Goal: Task Accomplishment & Management: Use online tool/utility

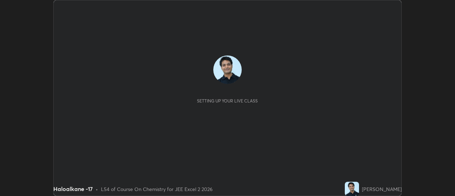
scroll to position [196, 455]
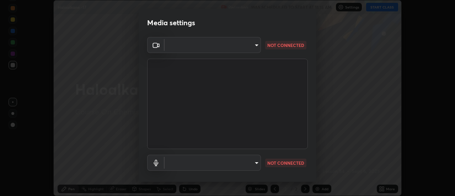
type input "1016c9670ba09e0da1ff6862f255b2c5b4dd1f04ff0e8715a66947f7e461f3c4"
type input "communications"
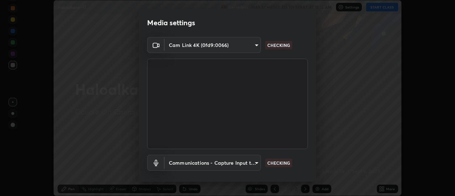
scroll to position [37, 0]
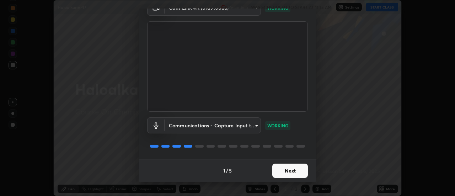
click at [291, 172] on button "Next" at bounding box center [290, 171] width 36 height 14
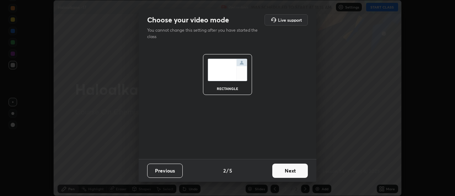
scroll to position [0, 0]
click at [290, 169] on button "Next" at bounding box center [290, 171] width 36 height 14
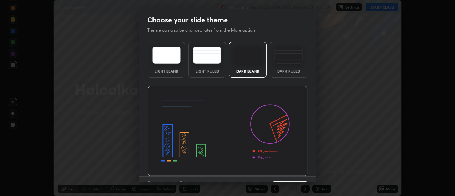
scroll to position [17, 0]
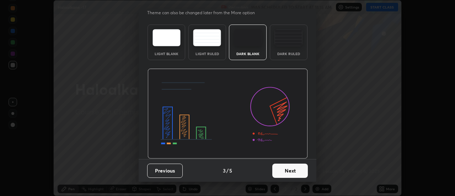
click at [288, 168] on button "Next" at bounding box center [290, 171] width 36 height 14
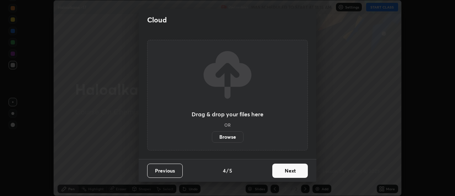
scroll to position [0, 0]
click at [287, 171] on button "Next" at bounding box center [290, 171] width 36 height 14
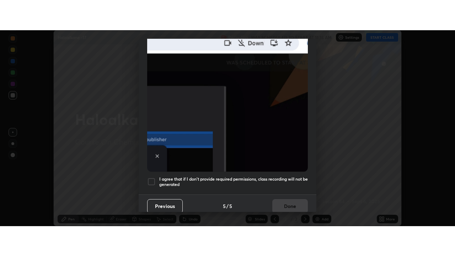
scroll to position [182, 0]
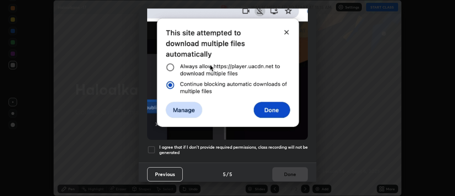
click at [153, 148] on div at bounding box center [151, 149] width 9 height 9
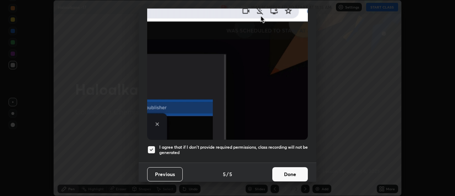
click at [285, 169] on button "Done" at bounding box center [290, 174] width 36 height 14
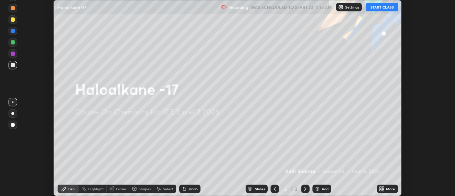
click at [380, 8] on button "START CLASS" at bounding box center [382, 7] width 32 height 9
click at [384, 187] on icon at bounding box center [384, 188] width 2 height 2
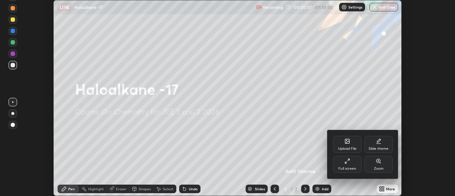
click at [346, 166] on div "Full screen" at bounding box center [347, 164] width 28 height 17
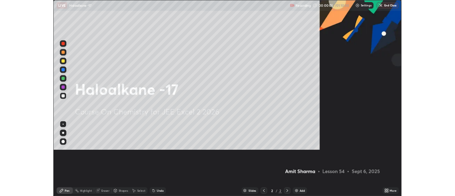
scroll to position [256, 455]
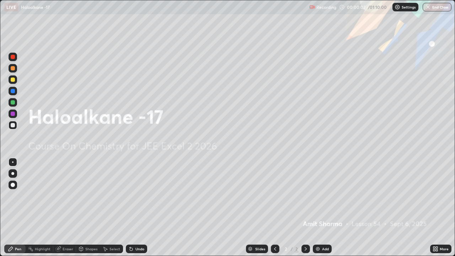
click at [320, 196] on div "Add" at bounding box center [322, 249] width 19 height 9
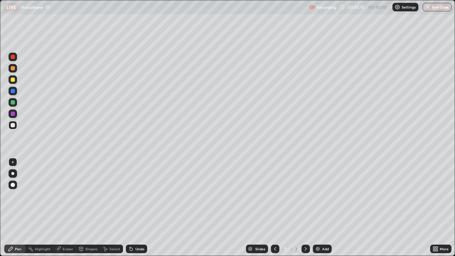
click at [15, 80] on div at bounding box center [13, 79] width 9 height 9
click at [14, 126] on div at bounding box center [13, 125] width 4 height 4
click at [318, 196] on img at bounding box center [318, 249] width 6 height 6
click at [14, 78] on div at bounding box center [13, 80] width 4 height 4
click at [14, 125] on div at bounding box center [13, 125] width 4 height 4
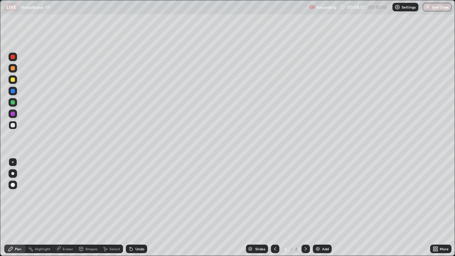
click at [136, 196] on div "Undo" at bounding box center [136, 249] width 21 height 9
click at [132, 196] on div "Undo" at bounding box center [136, 249] width 21 height 9
click at [12, 114] on div at bounding box center [13, 114] width 4 height 4
click at [14, 125] on div at bounding box center [13, 125] width 4 height 4
click at [319, 196] on img at bounding box center [318, 249] width 6 height 6
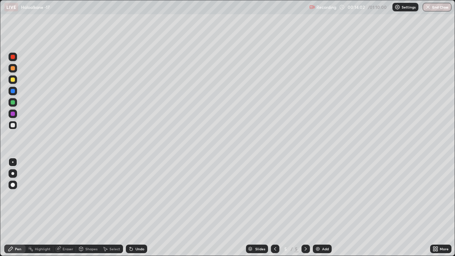
click at [136, 196] on div "Undo" at bounding box center [140, 249] width 9 height 4
click at [64, 196] on div "Eraser" at bounding box center [68, 249] width 11 height 4
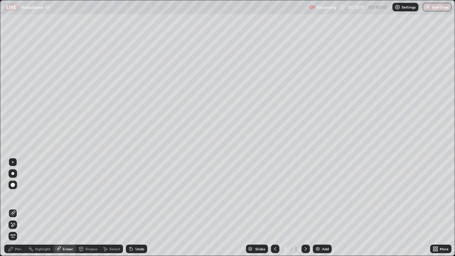
click at [18, 196] on div "Pen" at bounding box center [18, 249] width 6 height 4
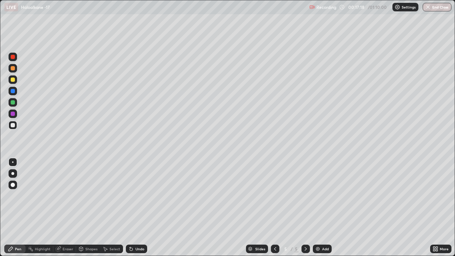
click at [317, 196] on img at bounding box center [318, 249] width 6 height 6
click at [13, 80] on div at bounding box center [13, 80] width 4 height 4
click at [14, 125] on div at bounding box center [13, 125] width 4 height 4
click at [13, 115] on div at bounding box center [13, 114] width 4 height 4
click at [11, 125] on div at bounding box center [13, 125] width 4 height 4
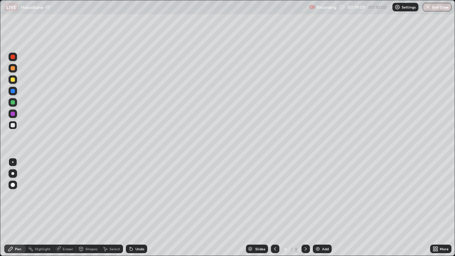
click at [133, 196] on icon at bounding box center [131, 249] width 6 height 6
click at [137, 196] on div "Undo" at bounding box center [140, 249] width 9 height 4
click at [139, 196] on div "Undo" at bounding box center [140, 249] width 9 height 4
click at [140, 196] on div "Undo" at bounding box center [140, 249] width 9 height 4
click at [141, 196] on div "Undo" at bounding box center [140, 249] width 9 height 4
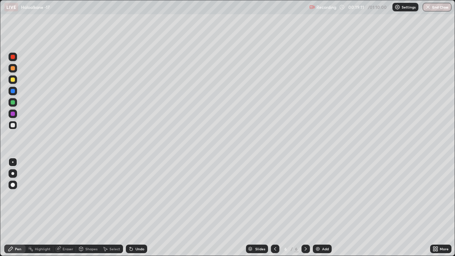
click at [141, 196] on div "Undo" at bounding box center [140, 249] width 9 height 4
click at [143, 196] on div "Undo" at bounding box center [140, 249] width 9 height 4
click at [141, 196] on div "Undo" at bounding box center [136, 249] width 21 height 9
click at [69, 196] on div "Eraser" at bounding box center [68, 249] width 11 height 4
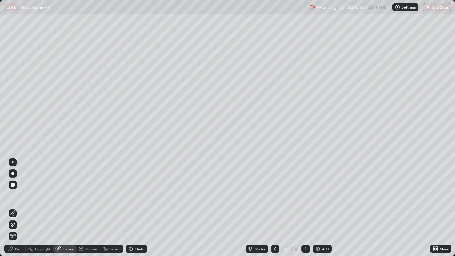
click at [19, 196] on div "Pen" at bounding box center [18, 249] width 6 height 4
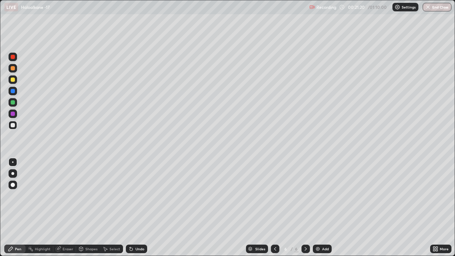
click at [13, 115] on div at bounding box center [13, 114] width 4 height 4
click at [14, 125] on div at bounding box center [13, 125] width 4 height 4
click at [68, 196] on div "Eraser" at bounding box center [68, 249] width 11 height 4
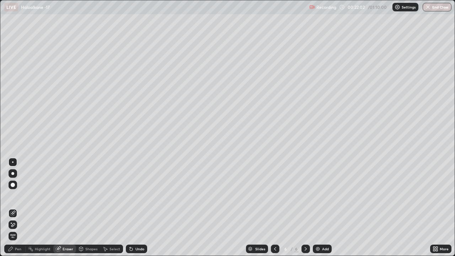
click at [20, 196] on div "Pen" at bounding box center [18, 249] width 6 height 4
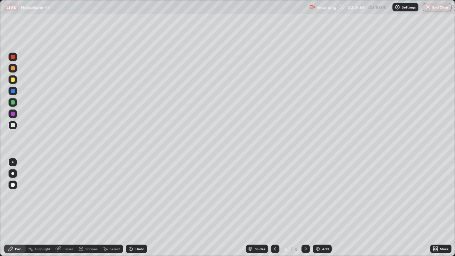
click at [320, 196] on img at bounding box center [318, 249] width 6 height 6
click at [14, 80] on div at bounding box center [13, 80] width 4 height 4
click at [133, 196] on div "Undo" at bounding box center [136, 249] width 21 height 9
click at [14, 126] on div at bounding box center [13, 125] width 4 height 4
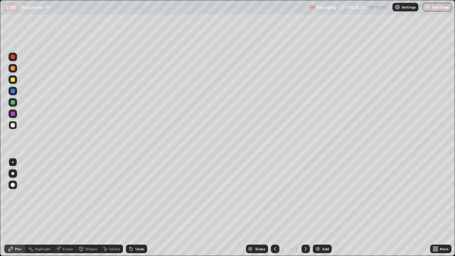
click at [12, 79] on div at bounding box center [13, 80] width 4 height 4
click at [12, 126] on div at bounding box center [13, 125] width 4 height 4
click at [321, 196] on div "Add" at bounding box center [322, 249] width 19 height 9
click at [14, 80] on div at bounding box center [13, 80] width 4 height 4
click at [14, 125] on div at bounding box center [13, 125] width 4 height 4
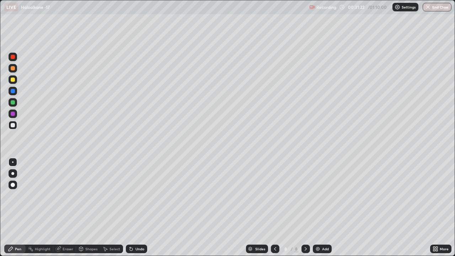
click at [138, 196] on div "Undo" at bounding box center [136, 249] width 21 height 9
click at [137, 196] on div "Undo" at bounding box center [140, 249] width 9 height 4
click at [13, 102] on div at bounding box center [13, 102] width 4 height 4
click at [15, 126] on div at bounding box center [13, 125] width 4 height 4
click at [12, 103] on div at bounding box center [13, 102] width 4 height 4
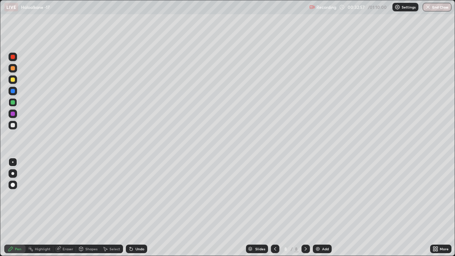
click at [13, 114] on div at bounding box center [13, 114] width 4 height 4
click at [14, 126] on div at bounding box center [13, 125] width 4 height 4
click at [320, 196] on img at bounding box center [318, 249] width 6 height 6
click at [13, 80] on div at bounding box center [13, 80] width 4 height 4
click at [12, 125] on div at bounding box center [13, 125] width 4 height 4
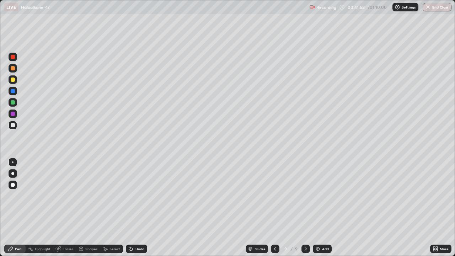
click at [69, 196] on div "Eraser" at bounding box center [68, 249] width 11 height 4
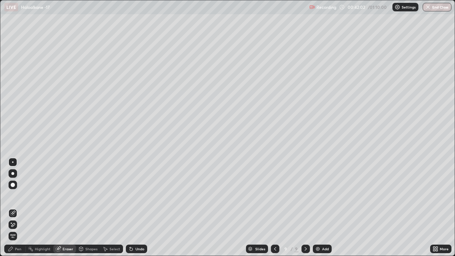
click at [20, 196] on div "Pen" at bounding box center [18, 249] width 6 height 4
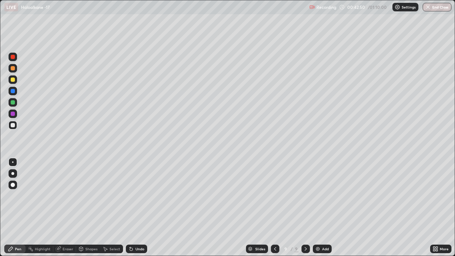
click at [319, 196] on img at bounding box center [318, 249] width 6 height 6
click at [274, 196] on icon at bounding box center [275, 249] width 6 height 6
click at [318, 196] on img at bounding box center [318, 249] width 6 height 6
click at [275, 196] on icon at bounding box center [275, 249] width 2 height 4
click at [305, 196] on icon at bounding box center [306, 249] width 6 height 6
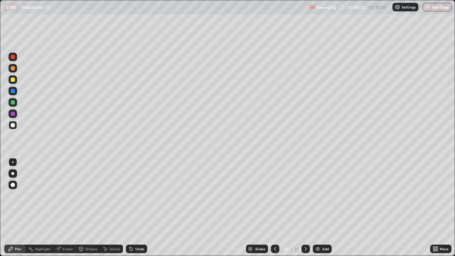
click at [16, 80] on div at bounding box center [13, 79] width 9 height 9
click at [12, 113] on div at bounding box center [13, 114] width 4 height 4
click at [13, 124] on div at bounding box center [13, 125] width 4 height 4
click at [13, 112] on div at bounding box center [13, 114] width 4 height 4
click at [14, 126] on div at bounding box center [13, 125] width 4 height 4
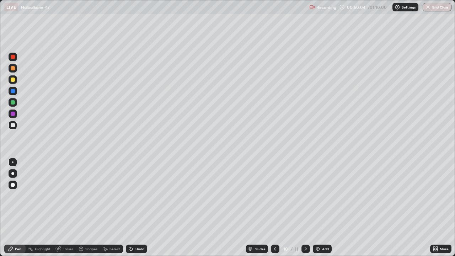
click at [141, 196] on div "Undo" at bounding box center [136, 249] width 21 height 9
click at [140, 196] on div "Undo" at bounding box center [140, 249] width 9 height 4
click at [14, 113] on div at bounding box center [13, 114] width 4 height 4
click at [13, 125] on div at bounding box center [13, 125] width 4 height 4
click at [132, 196] on icon at bounding box center [131, 249] width 3 height 3
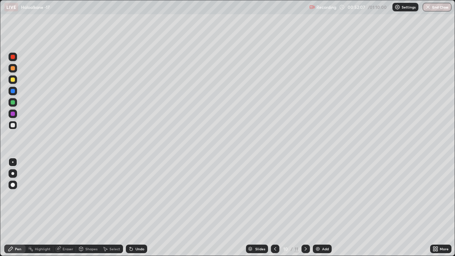
click at [12, 115] on div at bounding box center [13, 114] width 4 height 4
click at [12, 125] on div at bounding box center [13, 125] width 4 height 4
click at [319, 196] on img at bounding box center [318, 249] width 6 height 6
click at [14, 80] on div at bounding box center [13, 80] width 4 height 4
click at [137, 196] on div "Undo" at bounding box center [136, 249] width 21 height 9
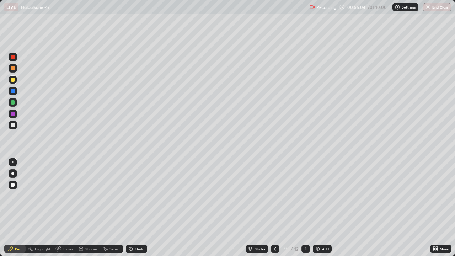
click at [138, 196] on div "Undo" at bounding box center [136, 249] width 21 height 9
click at [14, 125] on div at bounding box center [13, 125] width 4 height 4
click at [13, 102] on div at bounding box center [13, 102] width 4 height 4
click at [14, 127] on div at bounding box center [13, 125] width 9 height 9
click at [133, 196] on div "Undo" at bounding box center [136, 249] width 21 height 9
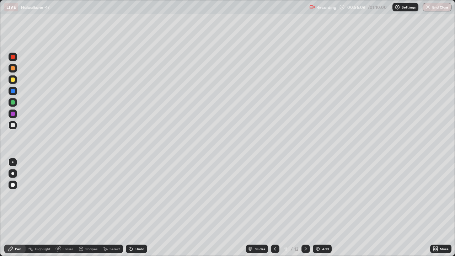
click at [14, 112] on div at bounding box center [13, 114] width 4 height 4
click at [14, 127] on div at bounding box center [13, 125] width 4 height 4
click at [14, 101] on div at bounding box center [13, 102] width 4 height 4
click at [14, 125] on div at bounding box center [13, 125] width 4 height 4
click at [14, 115] on div at bounding box center [13, 114] width 4 height 4
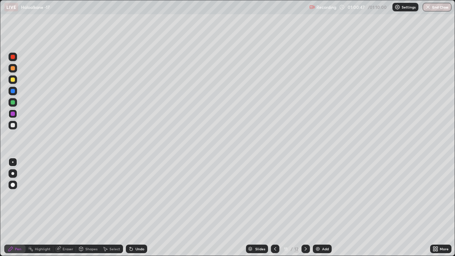
click at [14, 113] on div at bounding box center [13, 114] width 4 height 4
click at [68, 196] on div "Eraser" at bounding box center [68, 249] width 11 height 4
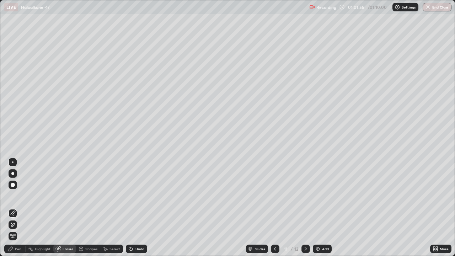
click at [20, 196] on div "Pen" at bounding box center [18, 249] width 6 height 4
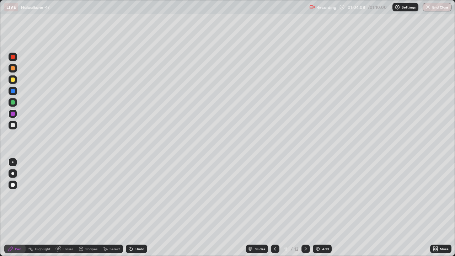
click at [12, 124] on div at bounding box center [13, 125] width 4 height 4
click at [317, 196] on img at bounding box center [318, 249] width 6 height 6
click at [68, 196] on div "Eraser" at bounding box center [68, 249] width 11 height 4
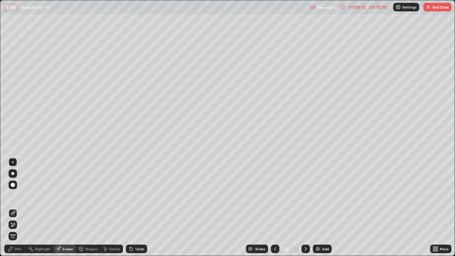
click at [17, 196] on div "Pen" at bounding box center [18, 249] width 6 height 4
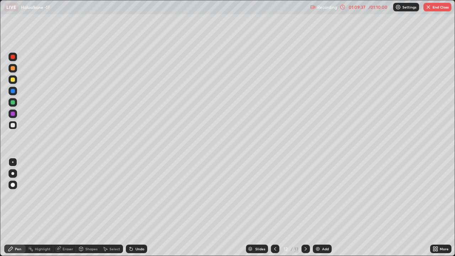
click at [66, 196] on div "Eraser" at bounding box center [64, 249] width 23 height 9
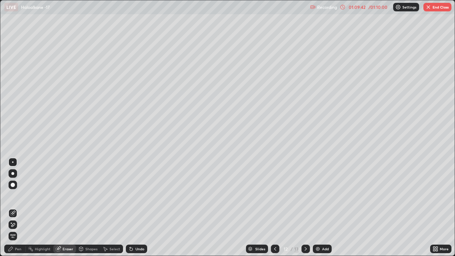
click at [17, 196] on div "Pen" at bounding box center [18, 249] width 6 height 4
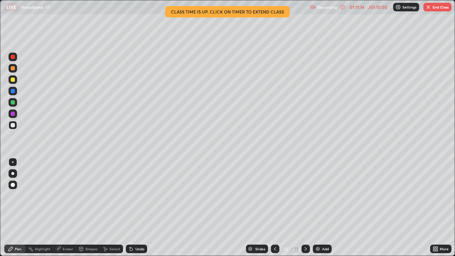
click at [436, 8] on button "End Class" at bounding box center [438, 7] width 28 height 9
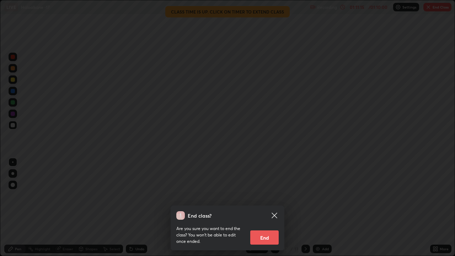
click at [265, 196] on button "End" at bounding box center [264, 237] width 28 height 14
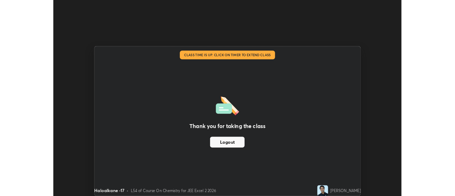
scroll to position [35369, 35110]
